Goal: Task Accomplishment & Management: Use online tool/utility

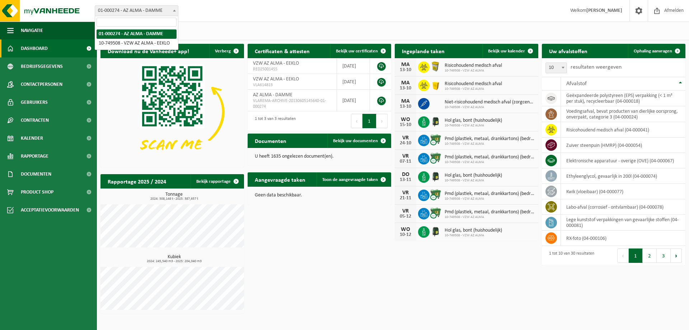
click at [173, 10] on b at bounding box center [174, 11] width 3 height 2
select select "6203"
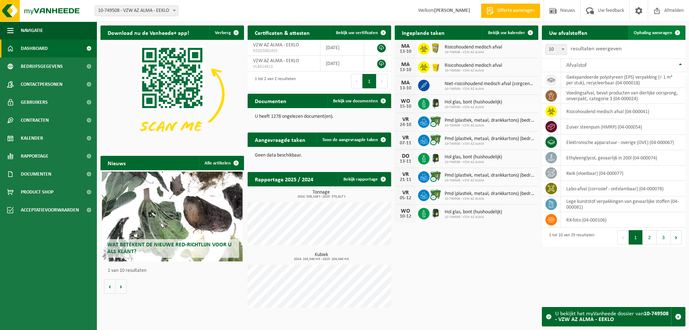
click at [670, 34] on span "Ophaling aanvragen" at bounding box center [653, 33] width 38 height 5
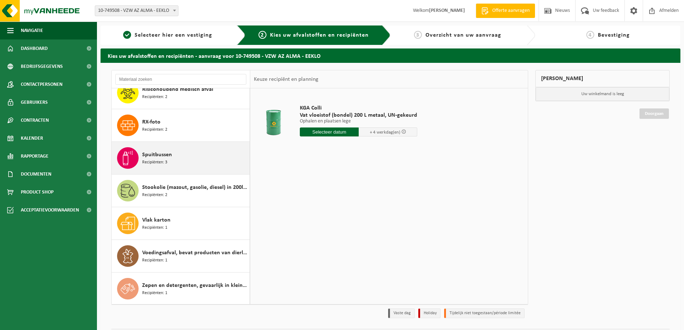
scroll to position [646, 0]
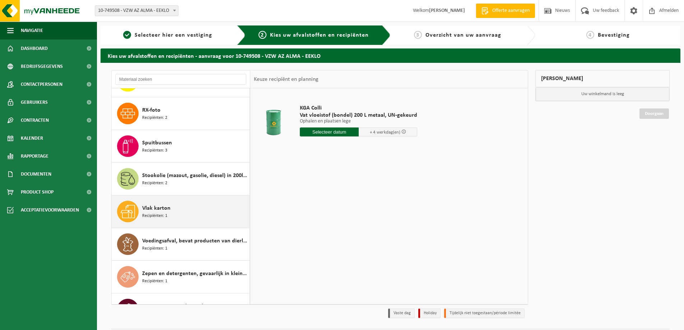
click at [163, 212] on span "Recipiënten: 1" at bounding box center [154, 215] width 25 height 7
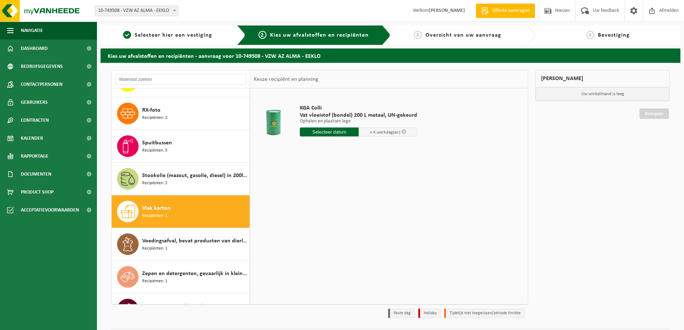
scroll to position [667, 0]
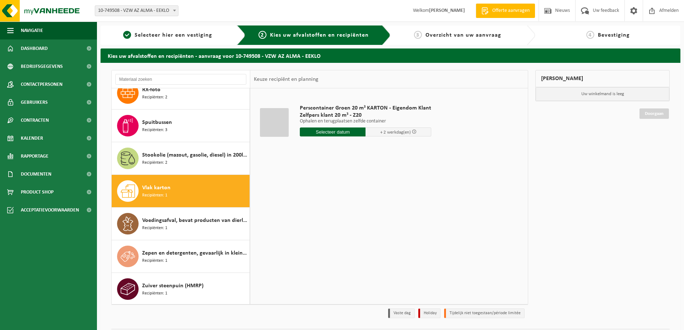
click at [327, 132] on input "text" at bounding box center [333, 131] width 66 height 9
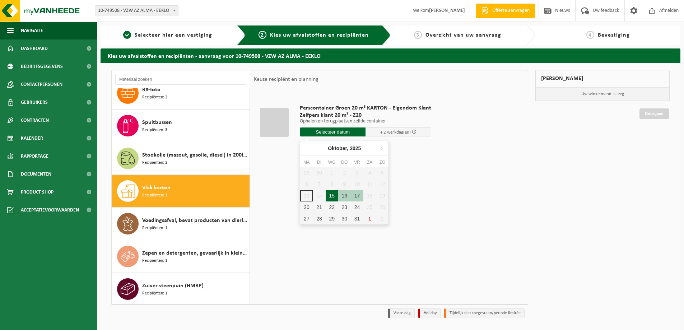
click at [333, 196] on div "15" at bounding box center [332, 195] width 13 height 11
type input "Van 2025-10-15"
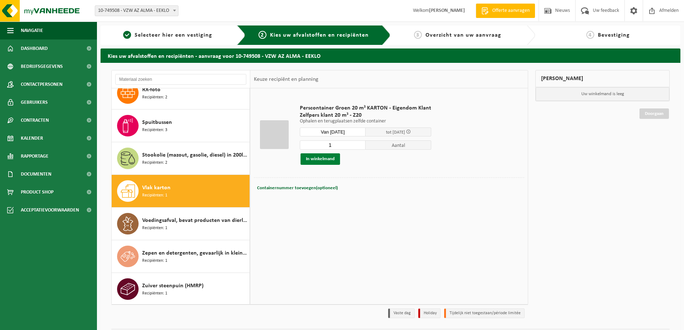
click at [326, 158] on button "In winkelmand" at bounding box center [319, 158] width 39 height 11
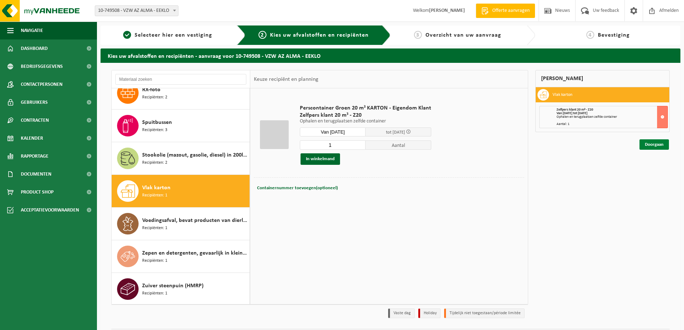
click at [650, 144] on link "Doorgaan" at bounding box center [653, 144] width 29 height 10
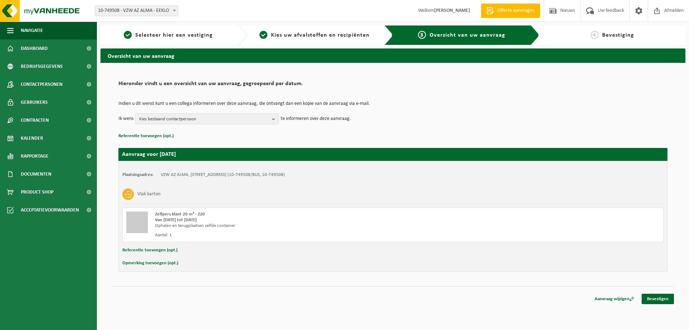
click at [274, 119] on b "button" at bounding box center [275, 119] width 6 height 10
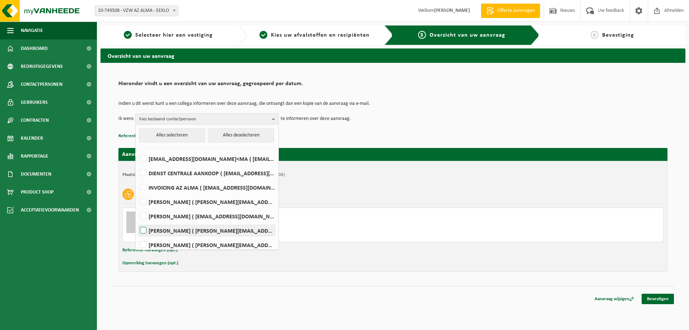
click at [180, 231] on label "DANNY DE JAEGER ( danny.dejaeger@azalma.be )" at bounding box center [207, 230] width 136 height 11
click at [137, 221] on input "DANNY DE JAEGER ( danny.dejaeger@azalma.be )" at bounding box center [137, 221] width 0 height 0
checkbox input "true"
click at [652, 298] on link "Bevestigen" at bounding box center [658, 299] width 32 height 10
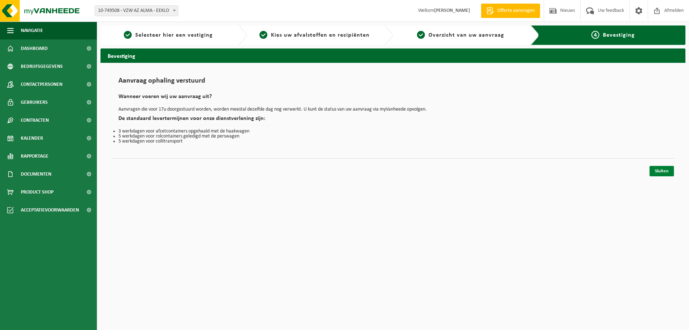
click at [658, 168] on link "Sluiten" at bounding box center [662, 171] width 24 height 10
